Goal: Use online tool/utility: Utilize a website feature to perform a specific function

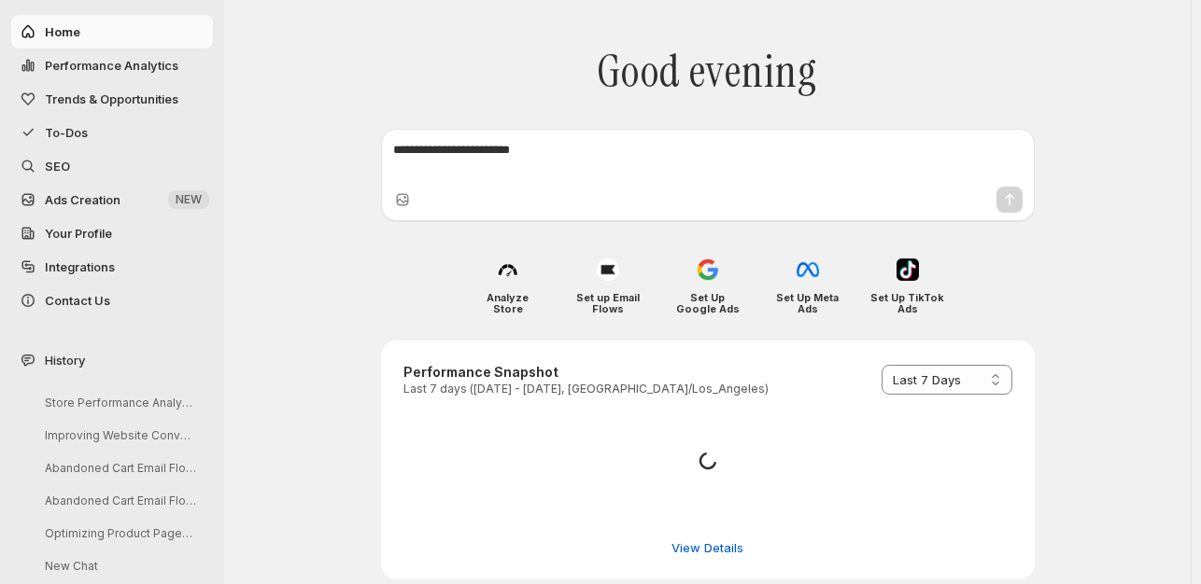
select select "*********"
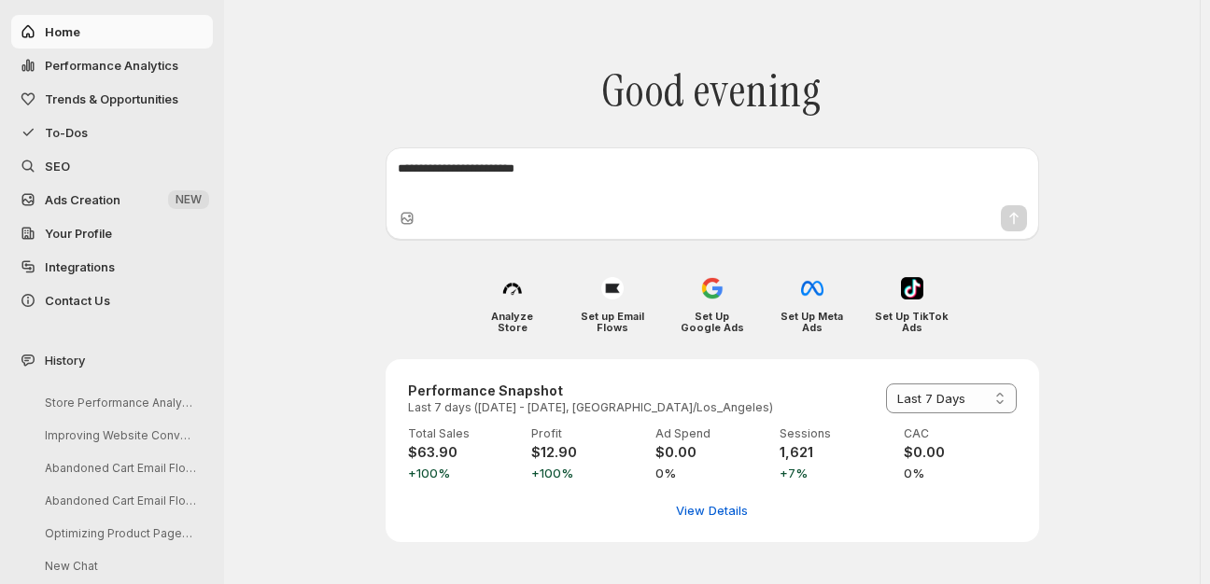
click at [59, 162] on span "SEO" at bounding box center [57, 166] width 25 height 15
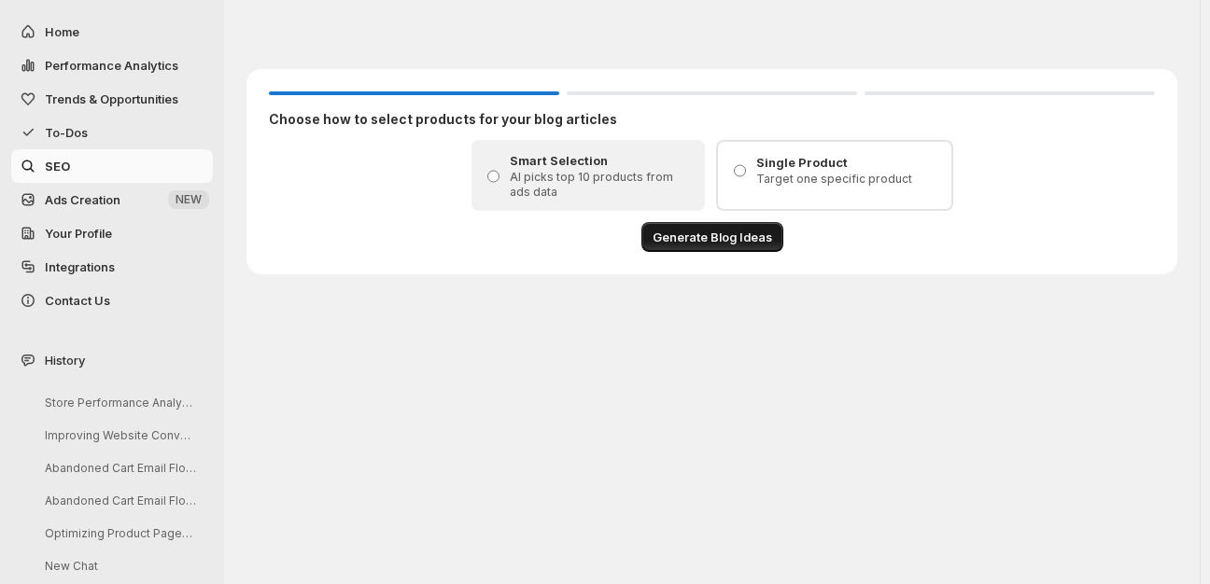
click at [728, 240] on span "Generate Blog Ideas" at bounding box center [713, 237] width 120 height 19
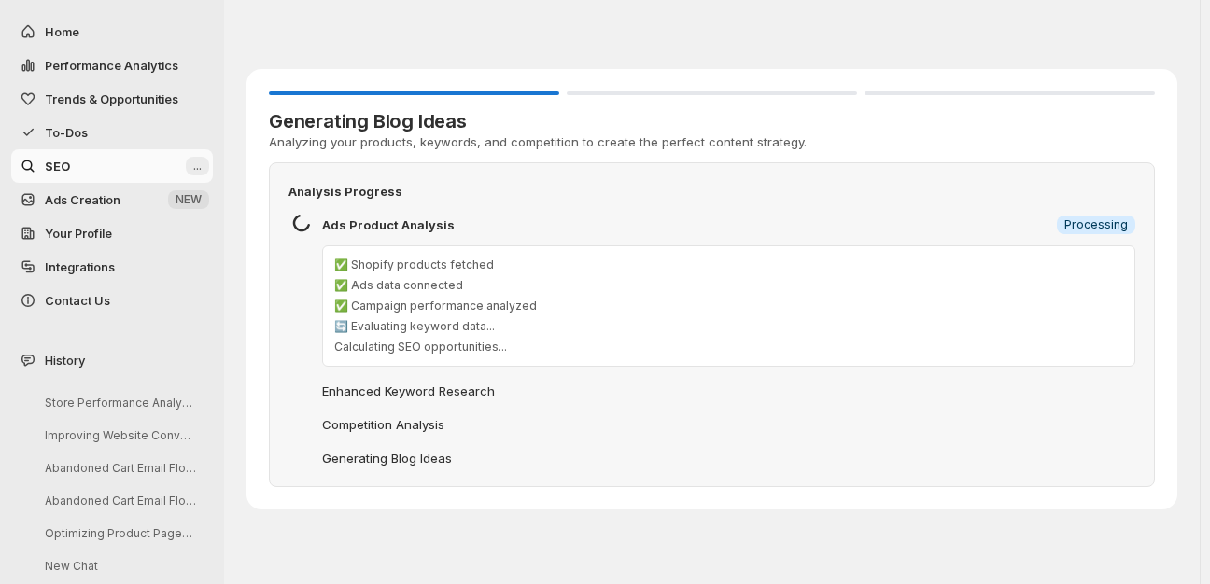
click at [84, 193] on span "Ads Creation" at bounding box center [83, 199] width 76 height 15
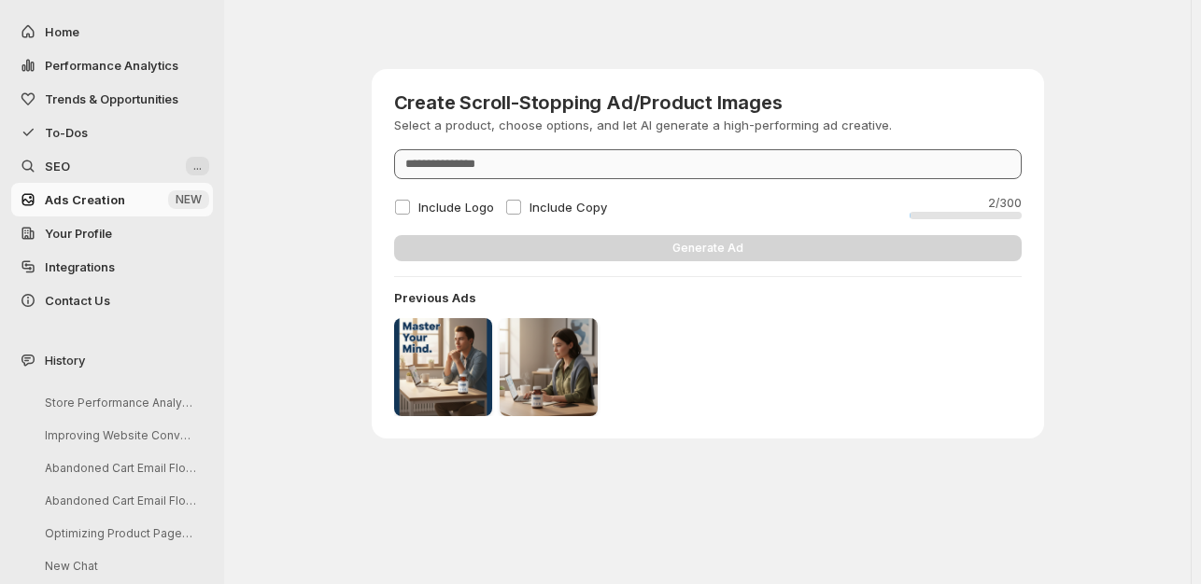
click at [549, 165] on input "Product" at bounding box center [707, 164] width 627 height 30
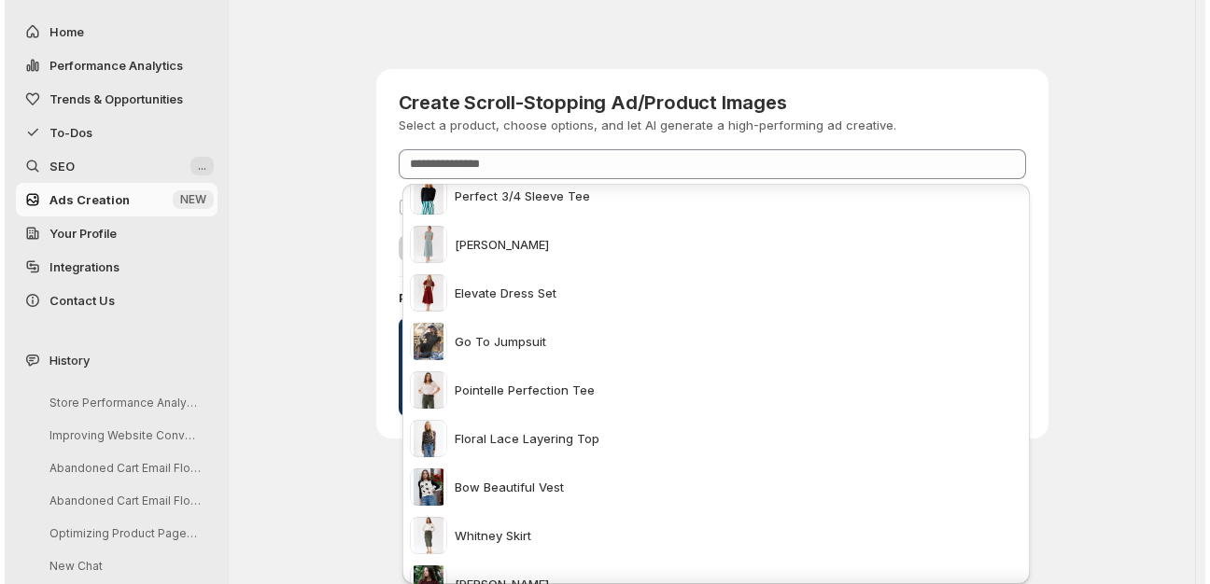
scroll to position [93, 0]
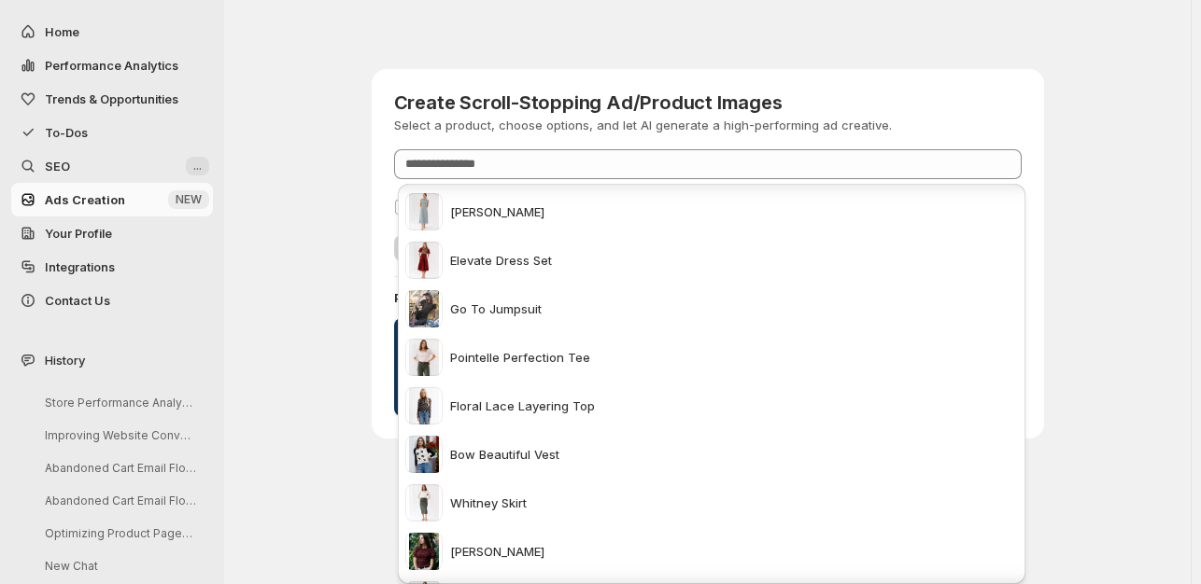
click at [487, 250] on div "Elevate Dress Set" at bounding box center [478, 260] width 147 height 37
type input "**********"
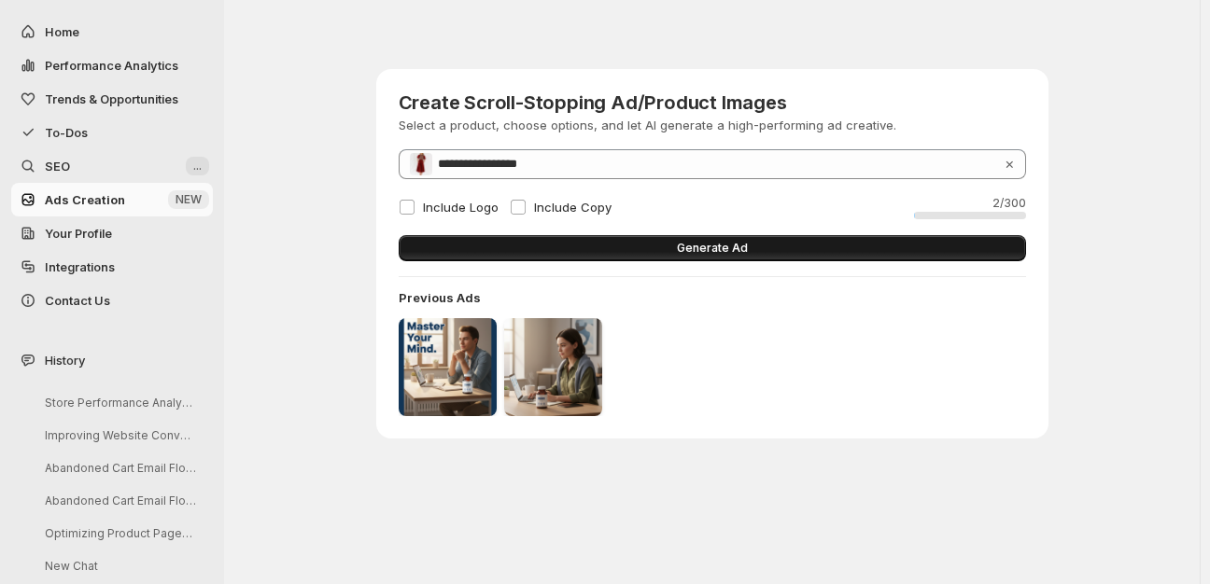
click at [681, 250] on span "Generate Ad" at bounding box center [712, 248] width 71 height 15
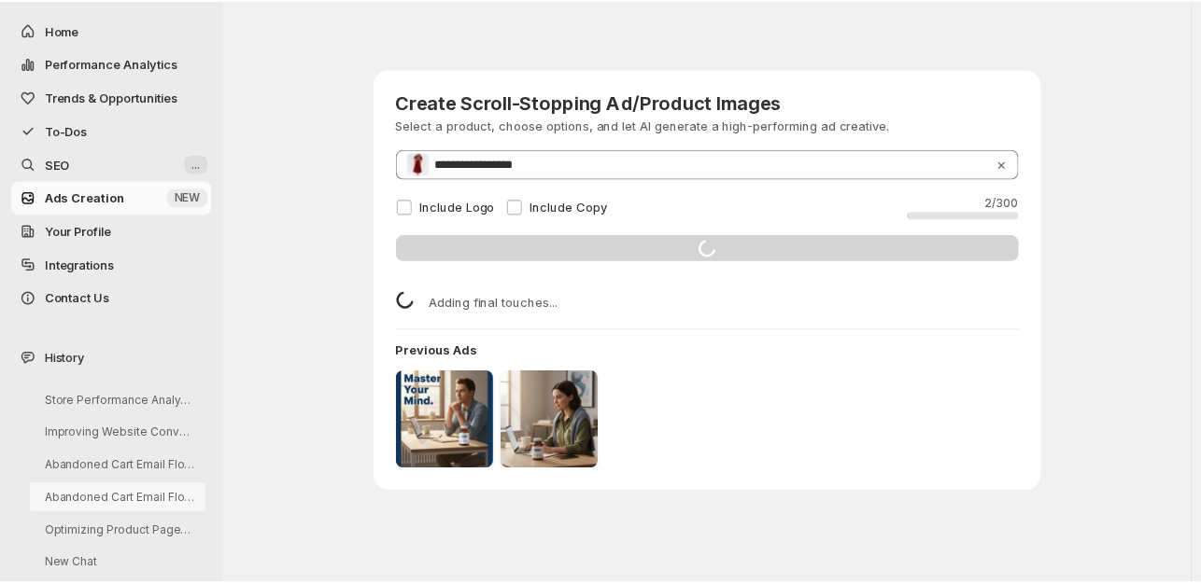
scroll to position [0, 0]
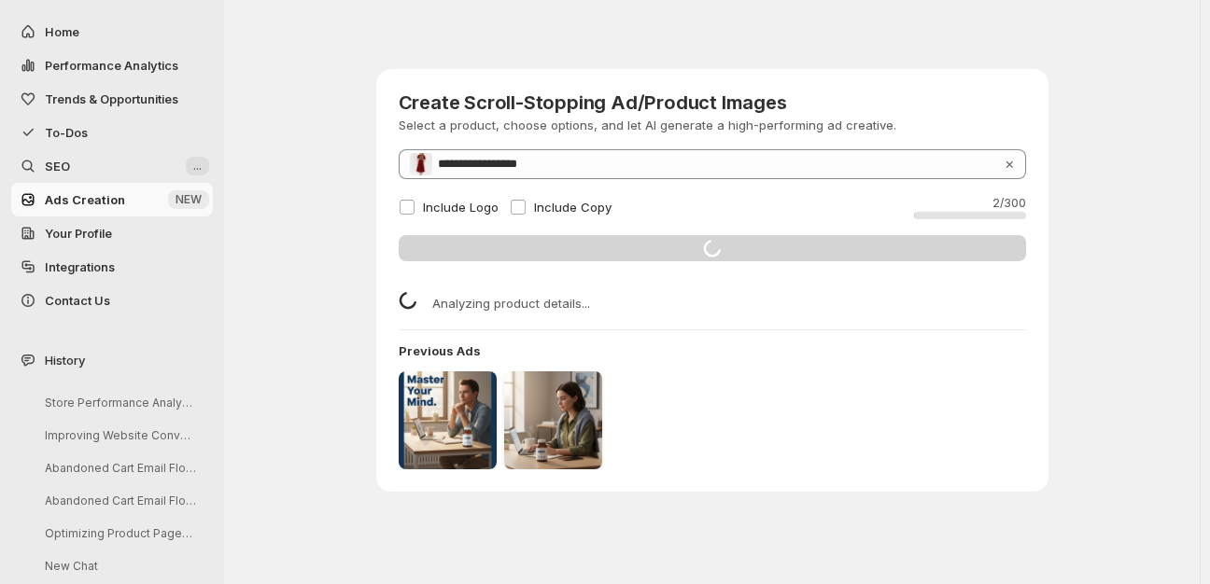
click at [105, 159] on span "SEO" at bounding box center [113, 166] width 137 height 19
